Goal: Information Seeking & Learning: Learn about a topic

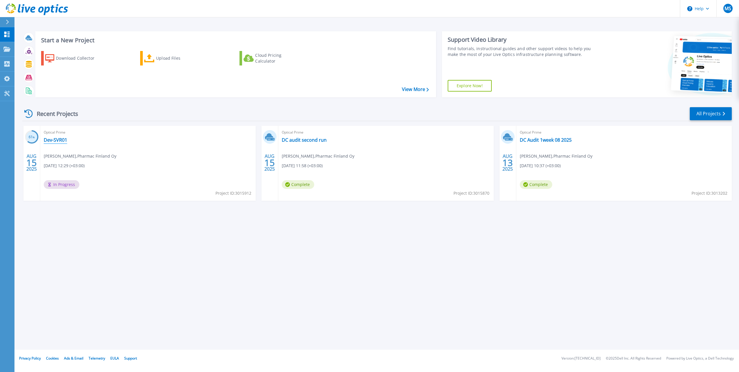
click at [56, 142] on link "Dev-SVR01" at bounding box center [55, 140] width 23 height 6
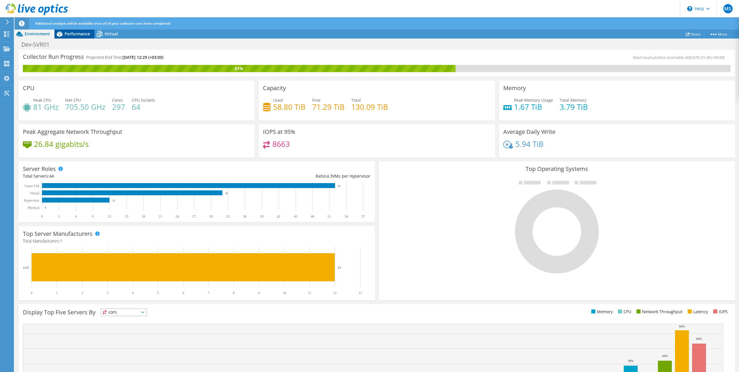
click at [73, 33] on span "Performance" at bounding box center [77, 34] width 25 height 6
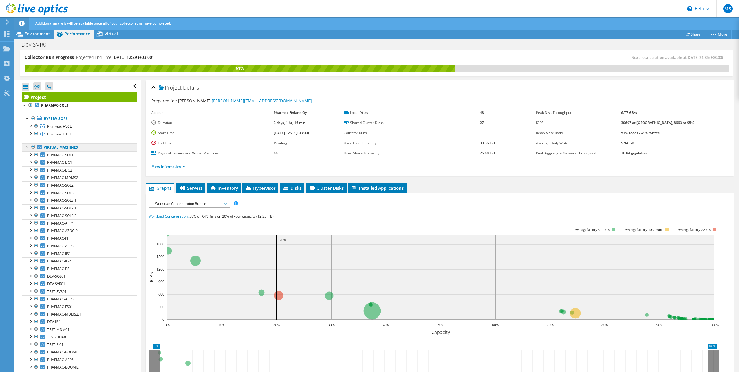
click at [70, 148] on link "Virtual Machines" at bounding box center [79, 147] width 115 height 8
click at [193, 188] on span "Servers" at bounding box center [190, 188] width 23 height 6
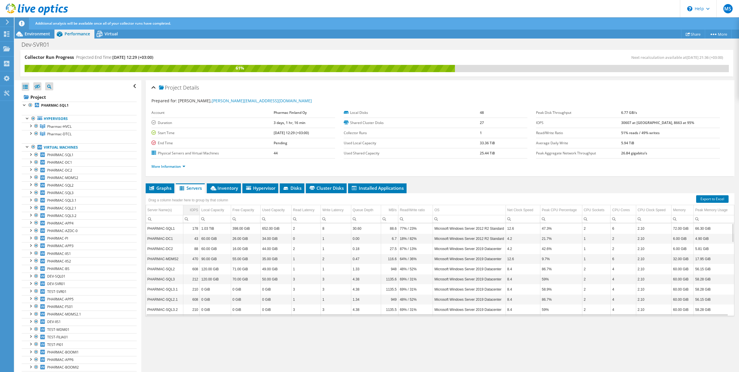
click at [193, 208] on div "IOPS" at bounding box center [194, 209] width 8 height 7
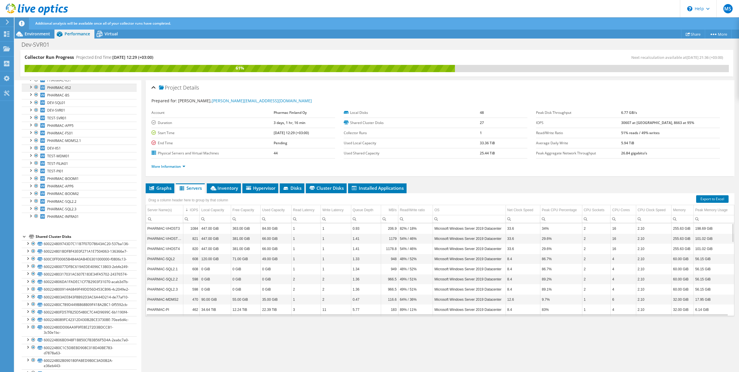
scroll to position [174, 0]
click at [435, 187] on ul "Graphs Servers Inventory Hypervisor Disks Cluster Disks Installed Applications" at bounding box center [440, 188] width 589 height 10
